Goal: Obtain resource: Obtain resource

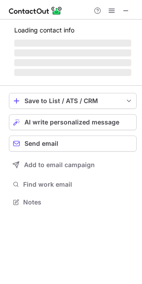
scroll to position [185, 142]
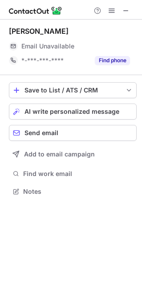
click at [70, 32] on div "Will Cadell" at bounding box center [73, 31] width 128 height 9
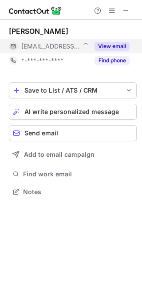
click at [119, 42] on button "View email" at bounding box center [112, 46] width 35 height 9
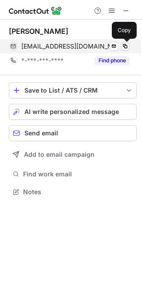
click at [123, 46] on span at bounding box center [125, 46] width 7 height 7
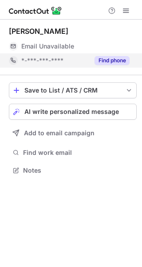
scroll to position [4, 4]
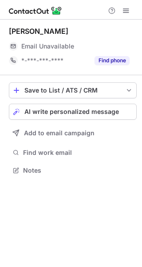
click at [18, 29] on div "[PERSON_NAME]" at bounding box center [39, 31] width 60 height 9
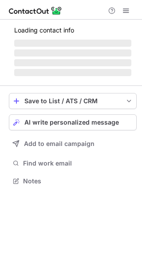
scroll to position [4, 4]
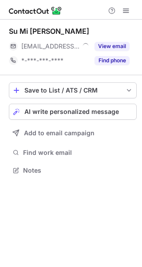
click at [112, 33] on div "Su Mi Choung" at bounding box center [73, 31] width 128 height 9
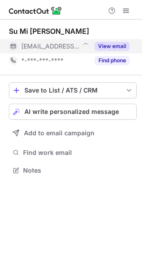
click at [116, 44] on button "View email" at bounding box center [112, 46] width 35 height 9
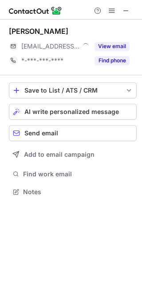
scroll to position [4, 4]
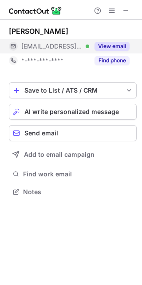
click at [108, 47] on button "View email" at bounding box center [112, 46] width 35 height 9
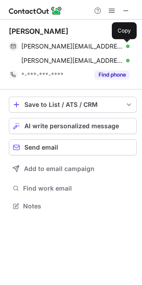
scroll to position [199, 142]
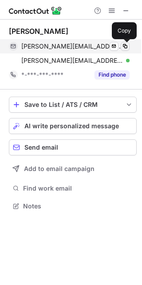
click at [125, 45] on span at bounding box center [125, 46] width 7 height 7
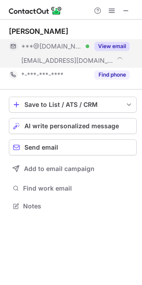
scroll to position [199, 142]
click at [108, 40] on div "View email" at bounding box center [109, 46] width 40 height 14
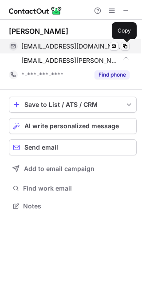
click at [125, 43] on span at bounding box center [125, 46] width 7 height 7
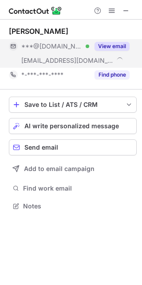
scroll to position [199, 142]
click at [117, 47] on button "View email" at bounding box center [112, 46] width 35 height 9
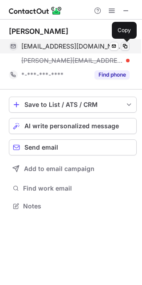
click at [125, 47] on span at bounding box center [125, 46] width 7 height 7
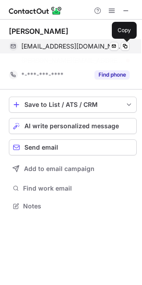
scroll to position [185, 142]
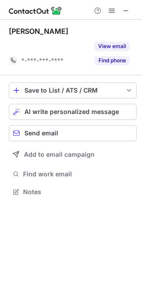
scroll to position [171, 142]
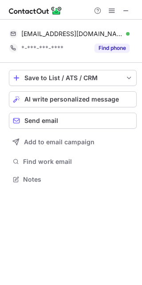
scroll to position [173, 142]
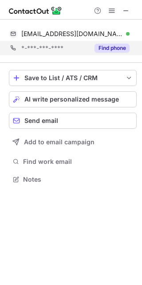
click at [131, 47] on div "*-***-***-**** Find phone" at bounding box center [73, 48] width 128 height 14
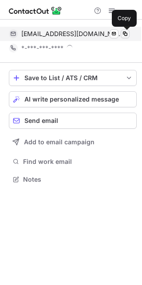
click at [123, 36] on span at bounding box center [125, 33] width 7 height 7
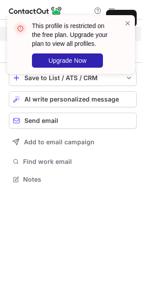
click at [123, 36] on div "This profile is restricted on the free plan. Upgrade your plan to view all prof…" at bounding box center [71, 48] width 142 height 84
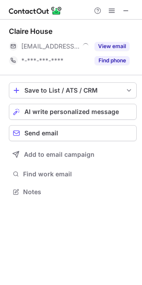
scroll to position [4, 4]
drag, startPoint x: 56, startPoint y: 32, endPoint x: 30, endPoint y: 32, distance: 25.8
click at [30, 32] on div "Claire House" at bounding box center [73, 31] width 128 height 9
click at [28, 31] on div "Claire House" at bounding box center [31, 31] width 44 height 9
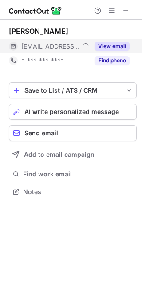
click at [113, 47] on button "View email" at bounding box center [112, 46] width 35 height 9
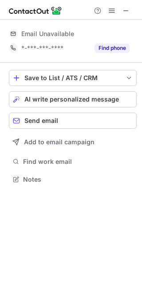
scroll to position [173, 142]
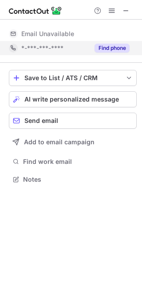
click at [85, 48] on div "*-***-***-****" at bounding box center [55, 48] width 68 height 8
click at [85, 47] on div "*-***-***-****" at bounding box center [75, 48] width 109 height 8
click at [38, 45] on span "*-***-***-****" at bounding box center [42, 48] width 42 height 8
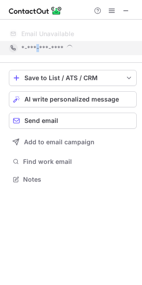
click at [38, 45] on span "*-***-***-****" at bounding box center [42, 48] width 42 height 8
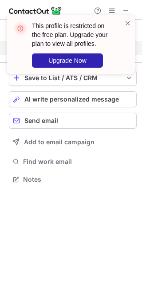
scroll to position [158, 142]
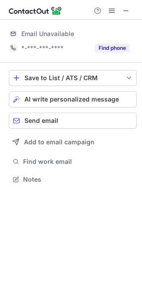
scroll to position [4, 4]
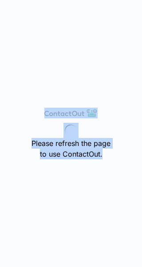
drag, startPoint x: 111, startPoint y: 130, endPoint x: 101, endPoint y: 158, distance: 29.7
click at [105, 158] on div "Please refresh the page to use ContactOut." at bounding box center [71, 133] width 142 height 267
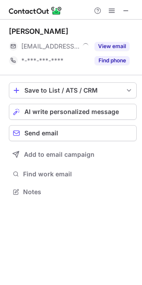
scroll to position [4, 4]
click at [45, 30] on div "[PERSON_NAME]" at bounding box center [39, 31] width 60 height 9
click at [45, 30] on div "Christina O'connor" at bounding box center [39, 31] width 60 height 9
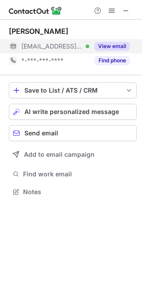
click at [113, 48] on button "View email" at bounding box center [112, 46] width 35 height 9
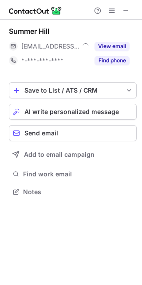
scroll to position [4, 4]
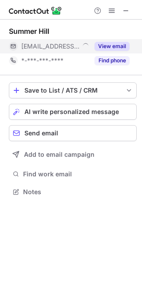
click at [123, 48] on button "View email" at bounding box center [112, 46] width 35 height 9
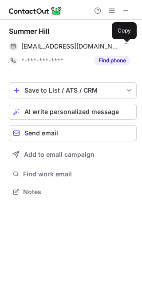
click at [123, 48] on span at bounding box center [125, 46] width 7 height 7
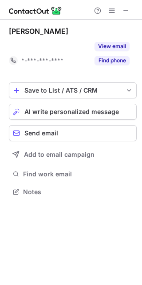
scroll to position [171, 142]
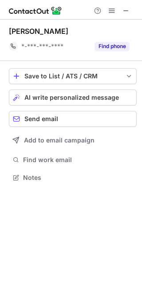
click at [57, 30] on div "Margot Waterhouse" at bounding box center [39, 31] width 60 height 9
drag, startPoint x: 57, startPoint y: 30, endPoint x: 28, endPoint y: 30, distance: 28.5
click at [28, 30] on div "Margot Waterhouse" at bounding box center [39, 31] width 60 height 9
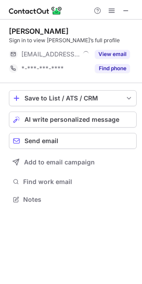
scroll to position [4, 4]
click at [90, 46] on div "[PERSON_NAME] undefined Sign in to view [PERSON_NAME]’s full profile [EMAIL_ADD…" at bounding box center [73, 51] width 128 height 49
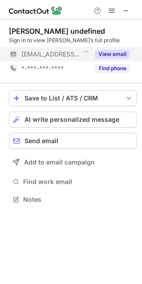
click at [112, 56] on button "View email" at bounding box center [112, 54] width 35 height 9
click at [105, 52] on button "View email" at bounding box center [112, 54] width 35 height 9
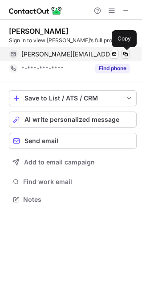
click at [122, 54] on span at bounding box center [125, 54] width 7 height 7
click at [129, 54] on button at bounding box center [125, 54] width 9 height 9
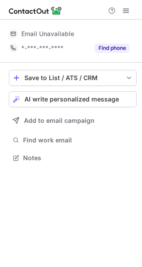
scroll to position [4, 4]
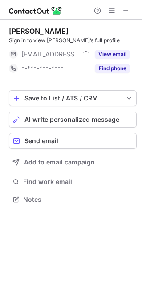
scroll to position [4, 4]
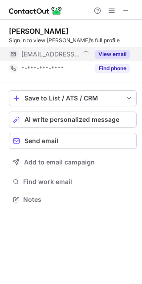
click at [115, 58] on button "View email" at bounding box center [112, 54] width 35 height 9
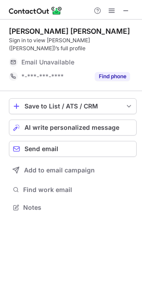
scroll to position [4, 4]
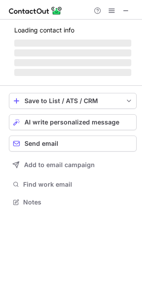
scroll to position [197, 142]
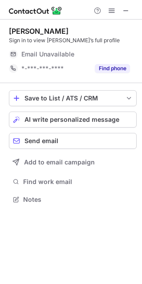
scroll to position [4, 4]
click at [39, 28] on div "[PERSON_NAME]" at bounding box center [39, 31] width 60 height 9
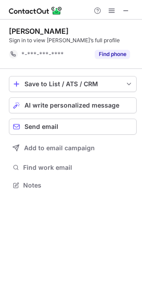
scroll to position [179, 142]
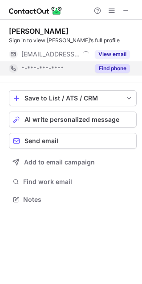
scroll to position [4, 4]
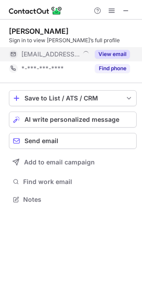
click at [117, 51] on button "View email" at bounding box center [112, 54] width 35 height 9
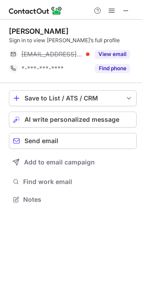
scroll to position [193, 142]
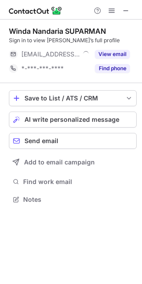
scroll to position [193, 142]
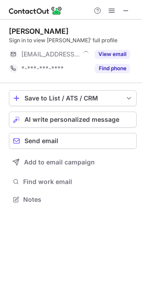
scroll to position [4, 4]
drag, startPoint x: 21, startPoint y: 32, endPoint x: 32, endPoint y: 32, distance: 11.6
click at [32, 32] on div "[PERSON_NAME]" at bounding box center [39, 31] width 60 height 9
drag, startPoint x: 36, startPoint y: 32, endPoint x: 19, endPoint y: 32, distance: 17.4
click at [19, 32] on div "[PERSON_NAME]" at bounding box center [39, 31] width 60 height 9
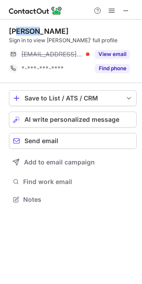
click at [32, 31] on div "[PERSON_NAME]" at bounding box center [39, 31] width 60 height 9
click at [14, 29] on div "[PERSON_NAME]" at bounding box center [39, 31] width 60 height 9
click at [28, 28] on div "[PERSON_NAME]" at bounding box center [39, 31] width 60 height 9
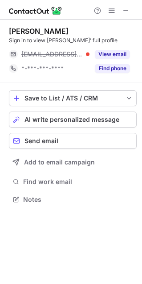
click at [58, 28] on div "[PERSON_NAME]" at bounding box center [73, 31] width 128 height 9
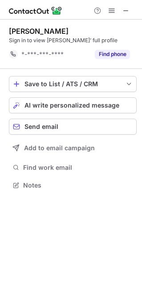
scroll to position [179, 142]
